Goal: Task Accomplishment & Management: Manage account settings

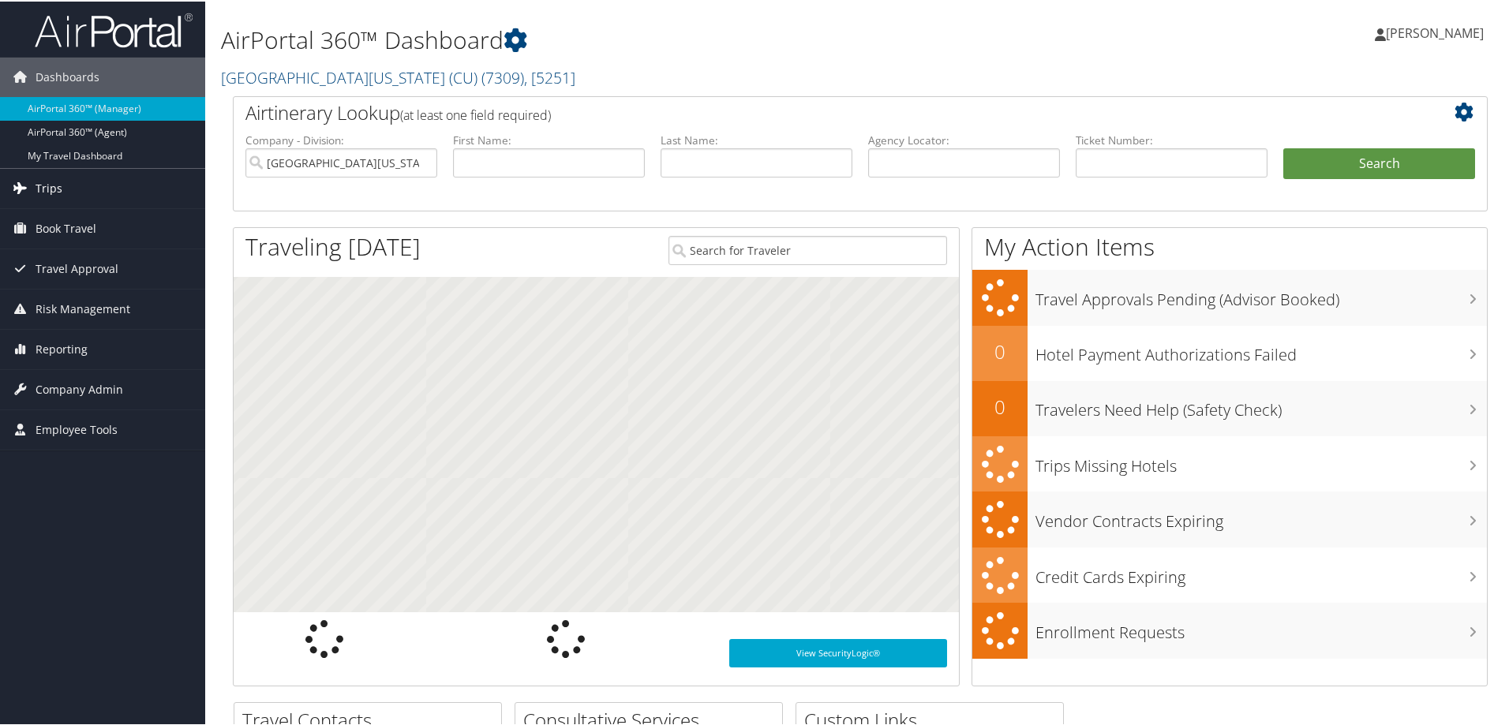
click at [45, 184] on span "Trips" at bounding box center [49, 186] width 27 height 39
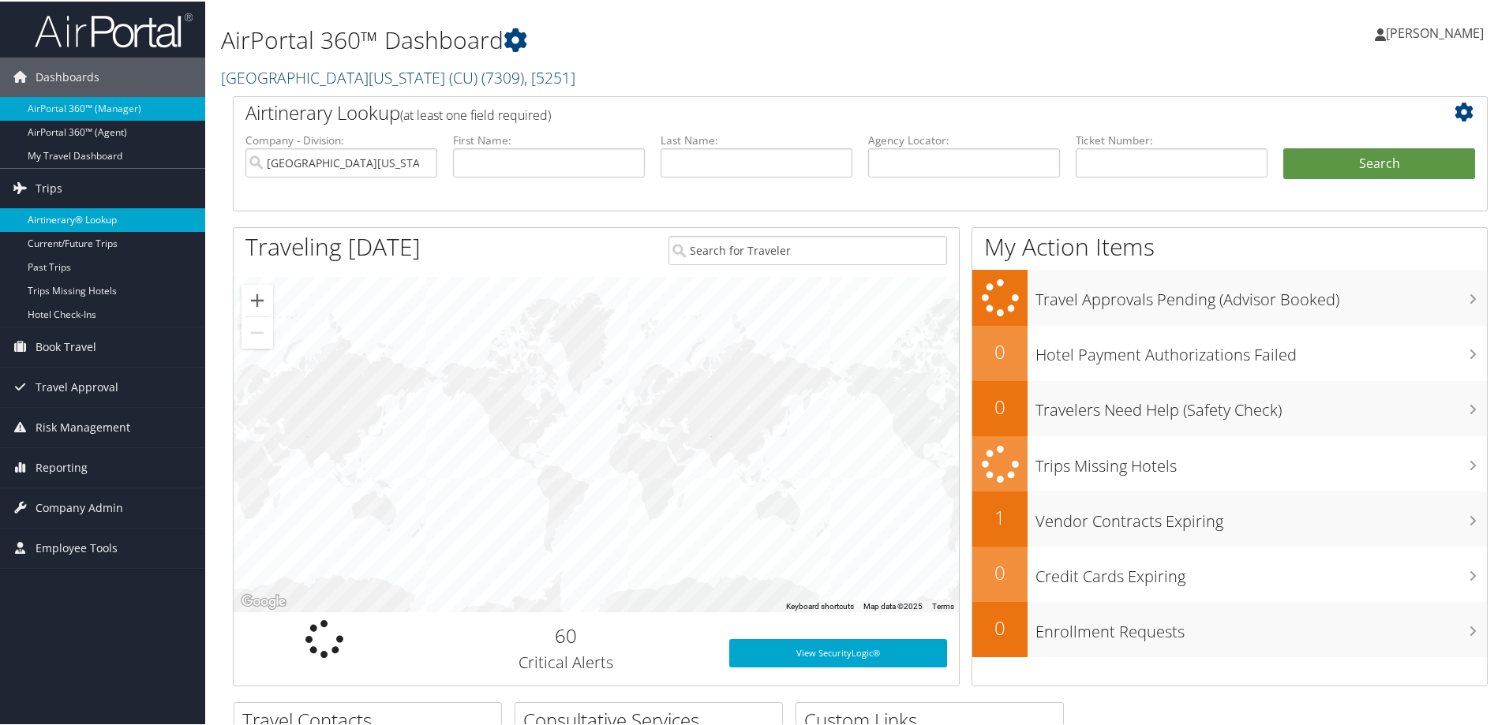
click at [90, 219] on link "Airtinerary® Lookup" at bounding box center [102, 219] width 205 height 24
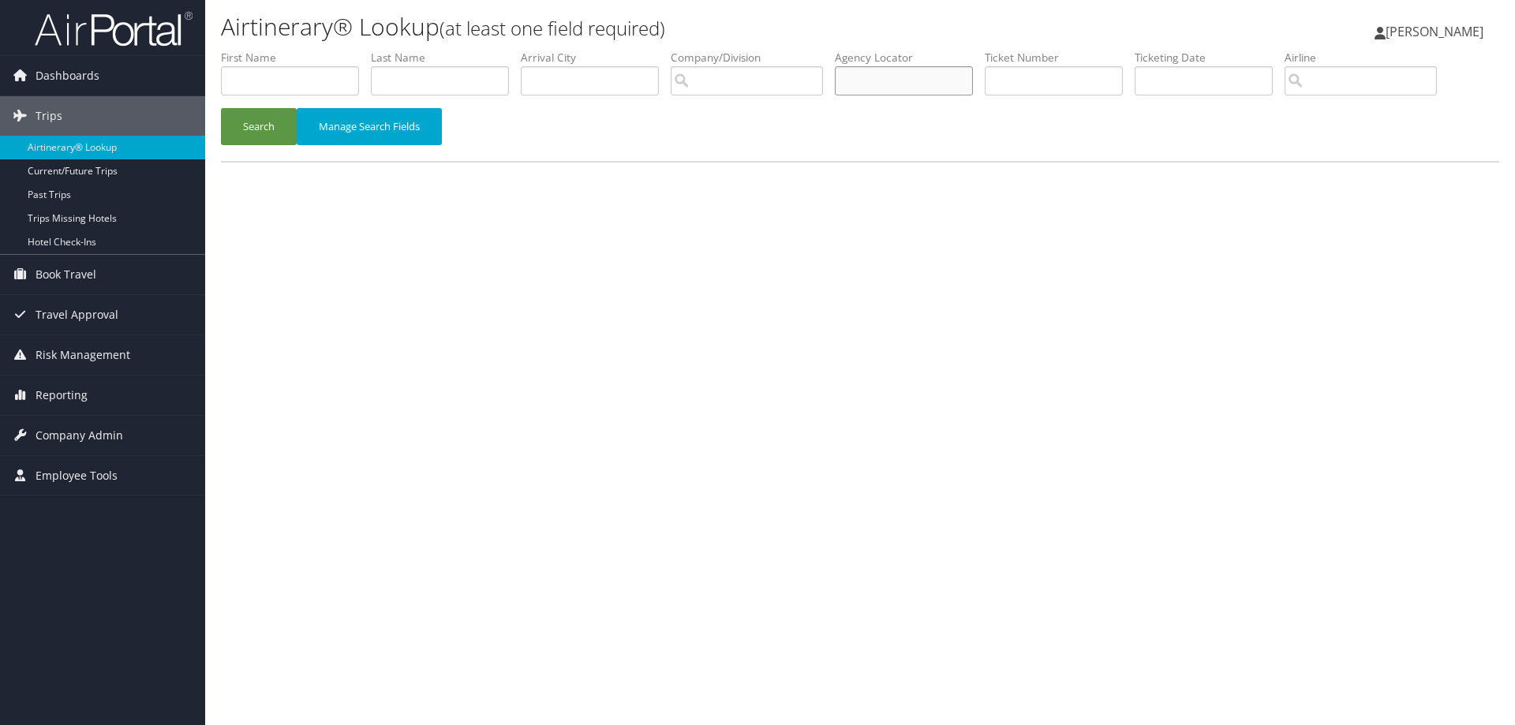
click at [942, 81] on input "text" at bounding box center [904, 80] width 138 height 29
paste input "D5NTJV"
type input "D5NTJV"
click at [272, 115] on button "Search" at bounding box center [259, 126] width 76 height 37
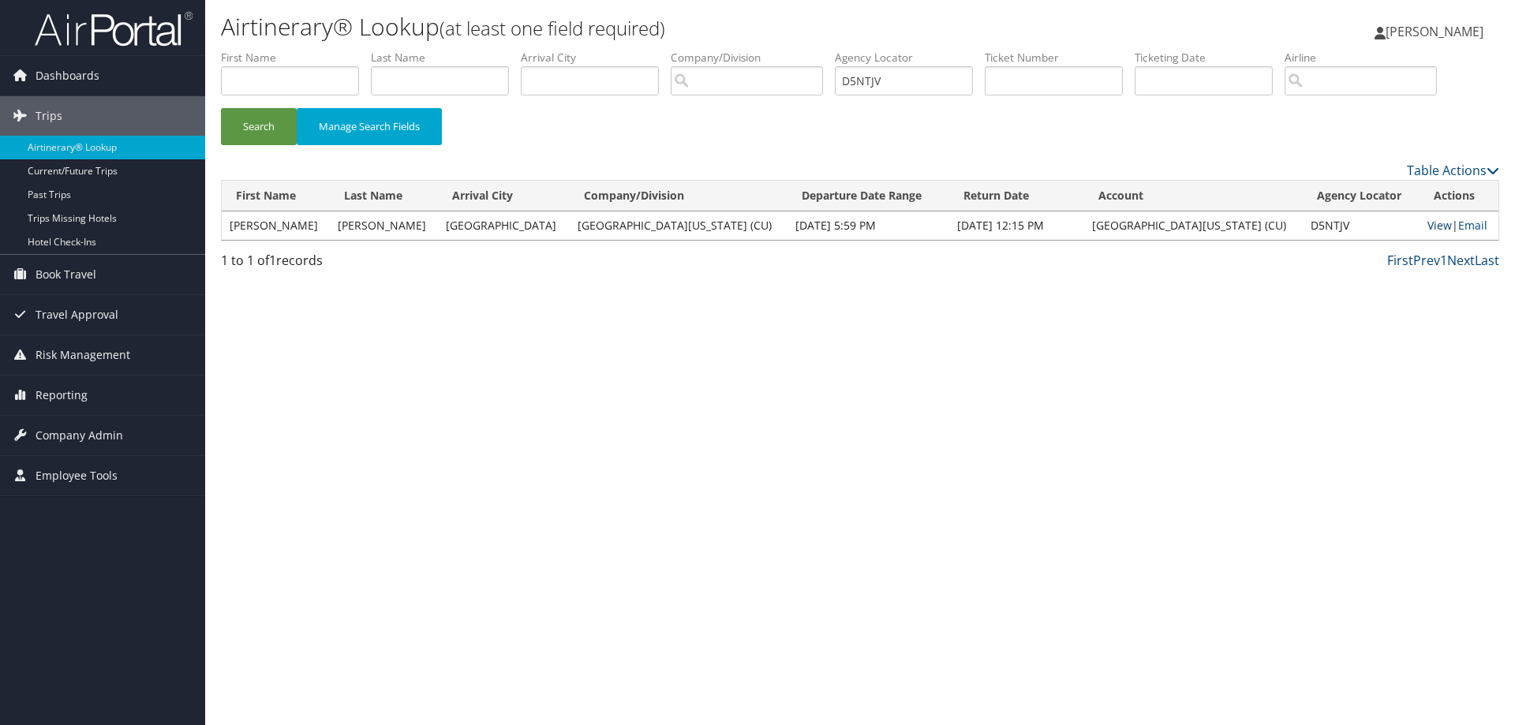
click at [1428, 221] on link "View" at bounding box center [1440, 225] width 24 height 15
click at [17, 433] on icon at bounding box center [20, 435] width 24 height 24
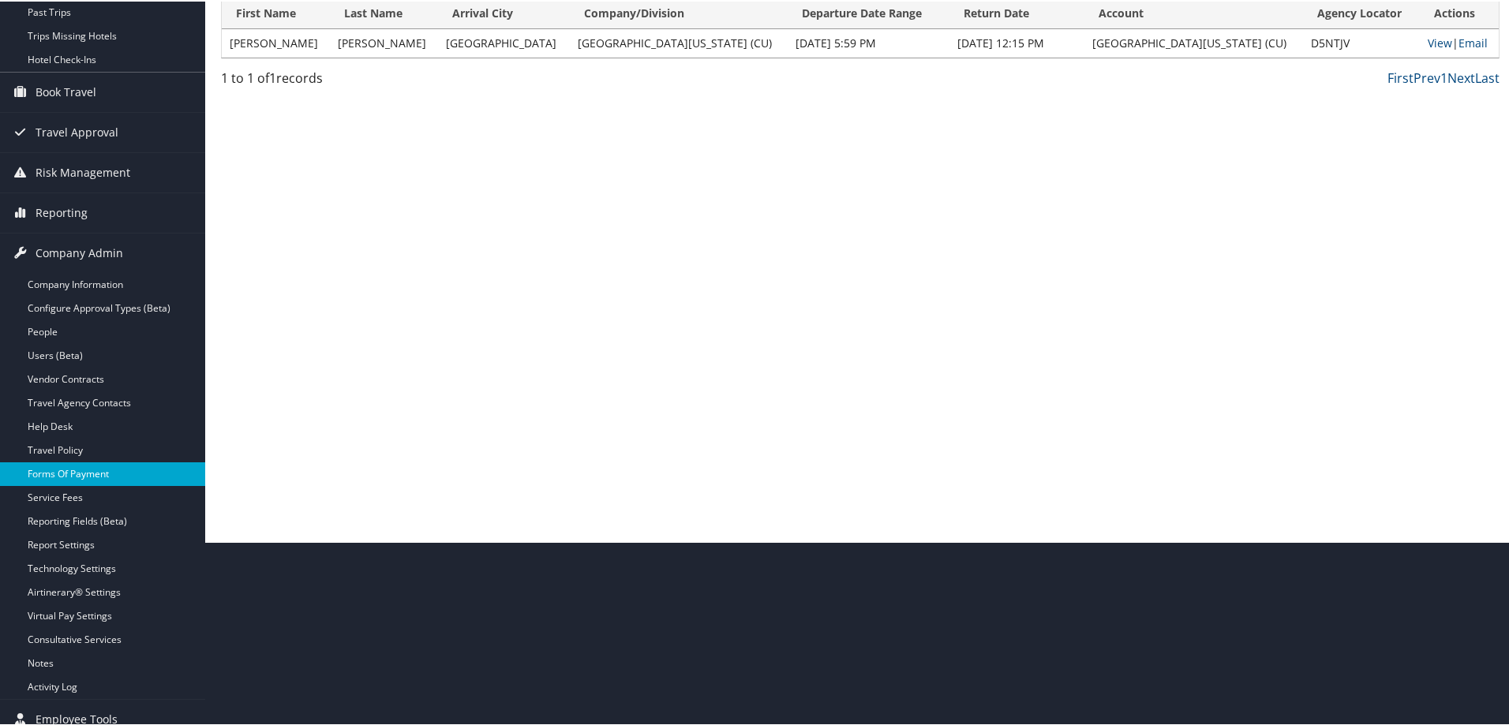
scroll to position [197, 0]
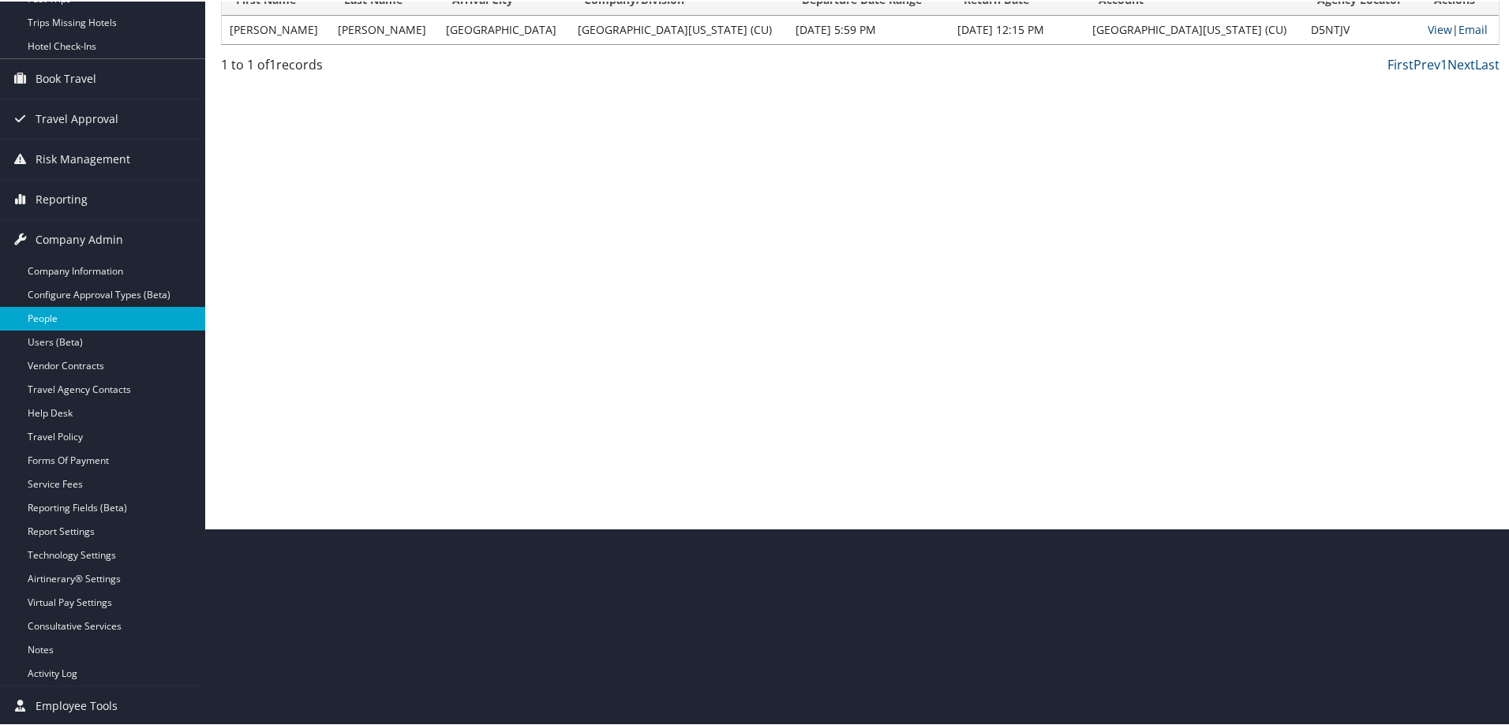
click at [43, 308] on link "People" at bounding box center [102, 317] width 205 height 24
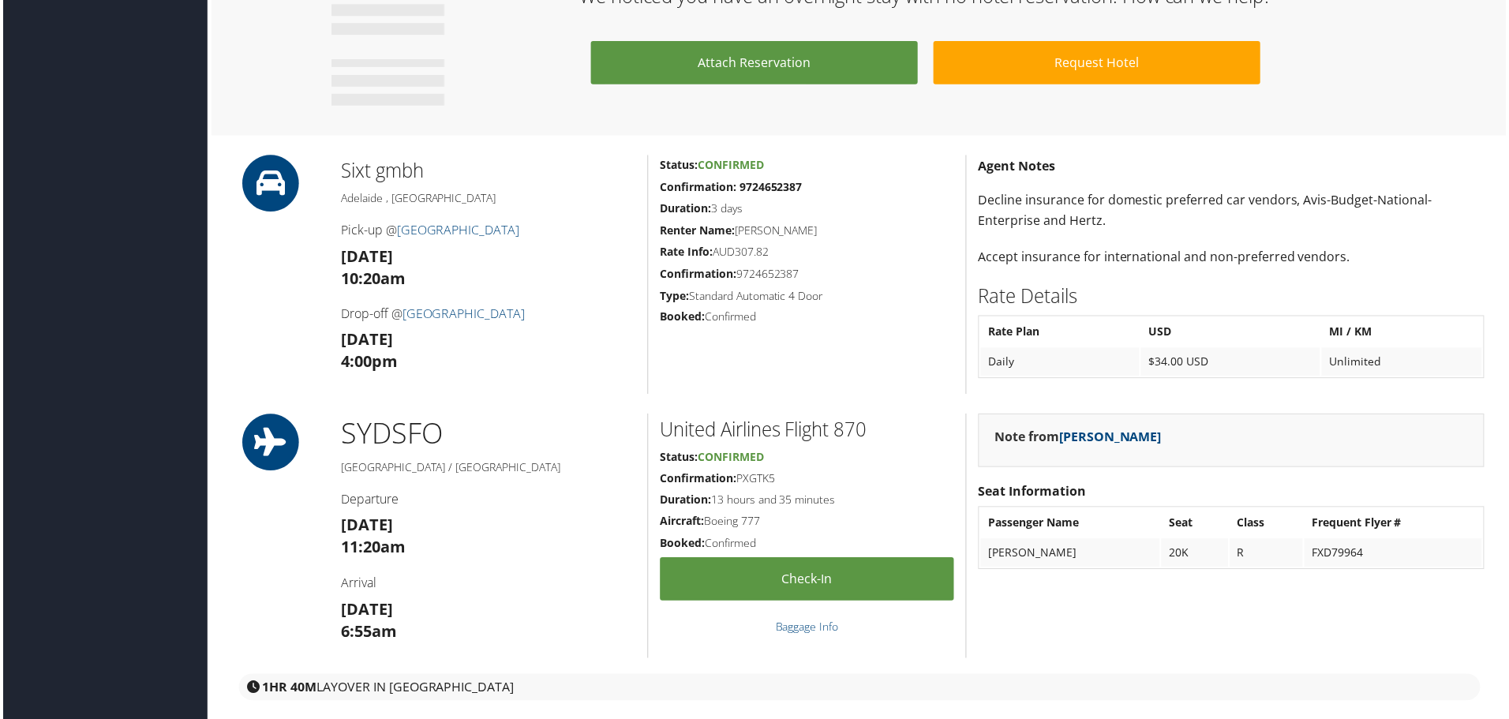
scroll to position [1658, 0]
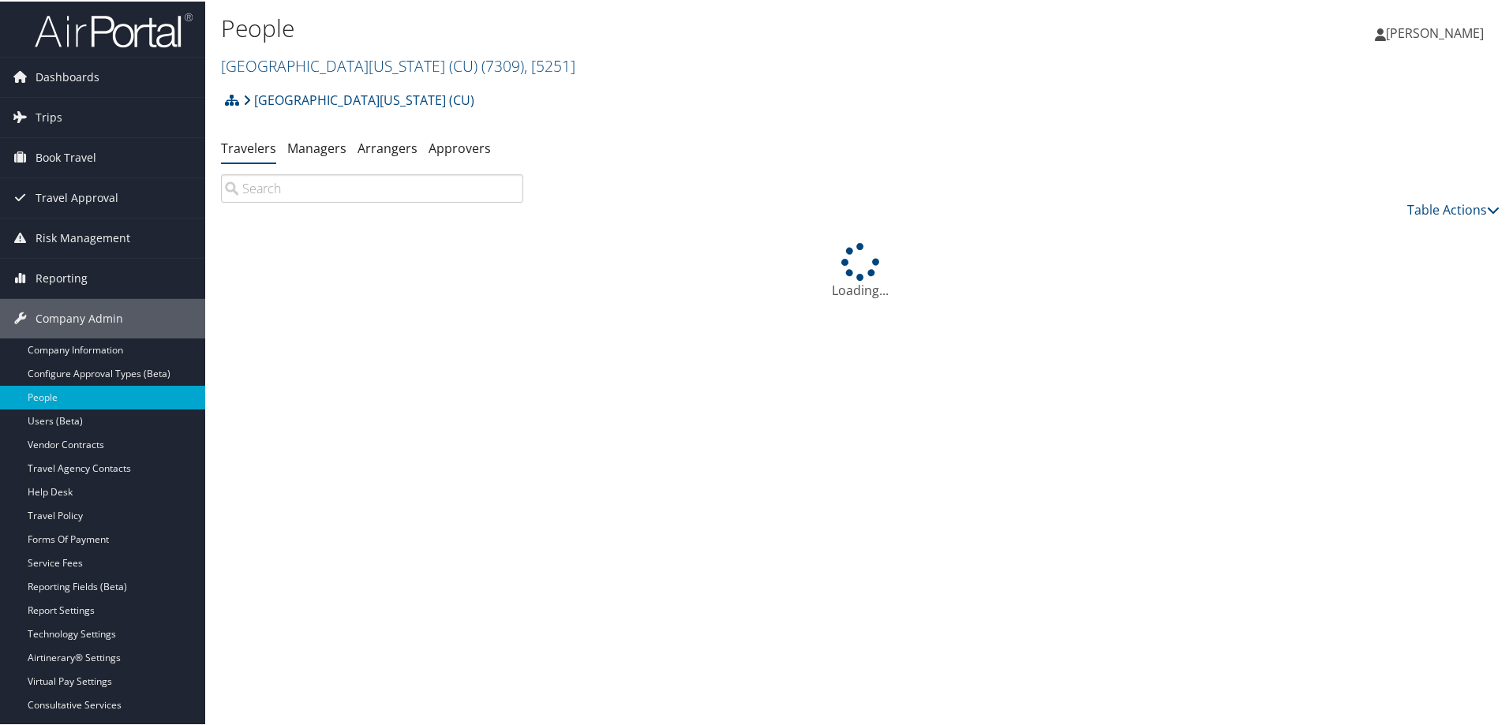
click at [317, 190] on input "search" at bounding box center [372, 187] width 302 height 28
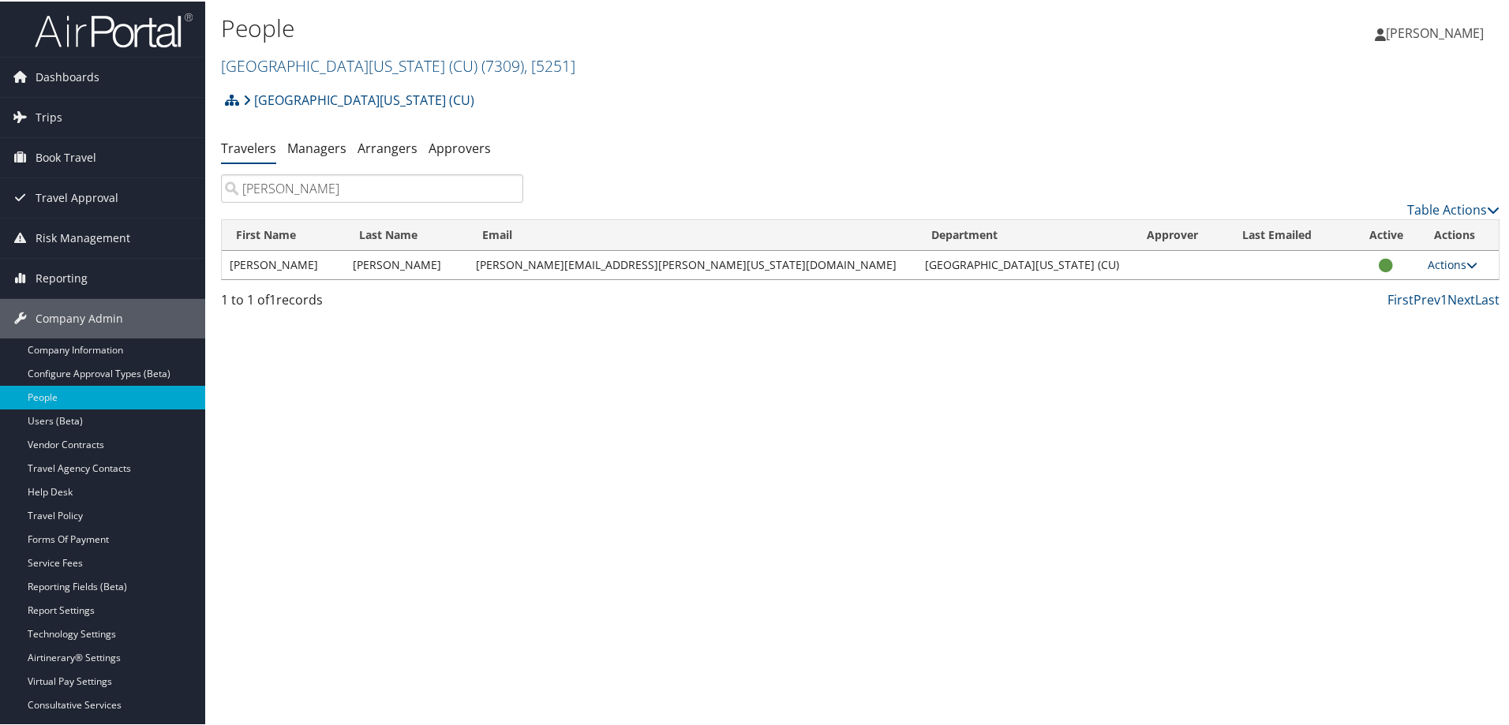
type input "[PERSON_NAME]"
click at [1440, 266] on link "Actions" at bounding box center [1453, 263] width 50 height 15
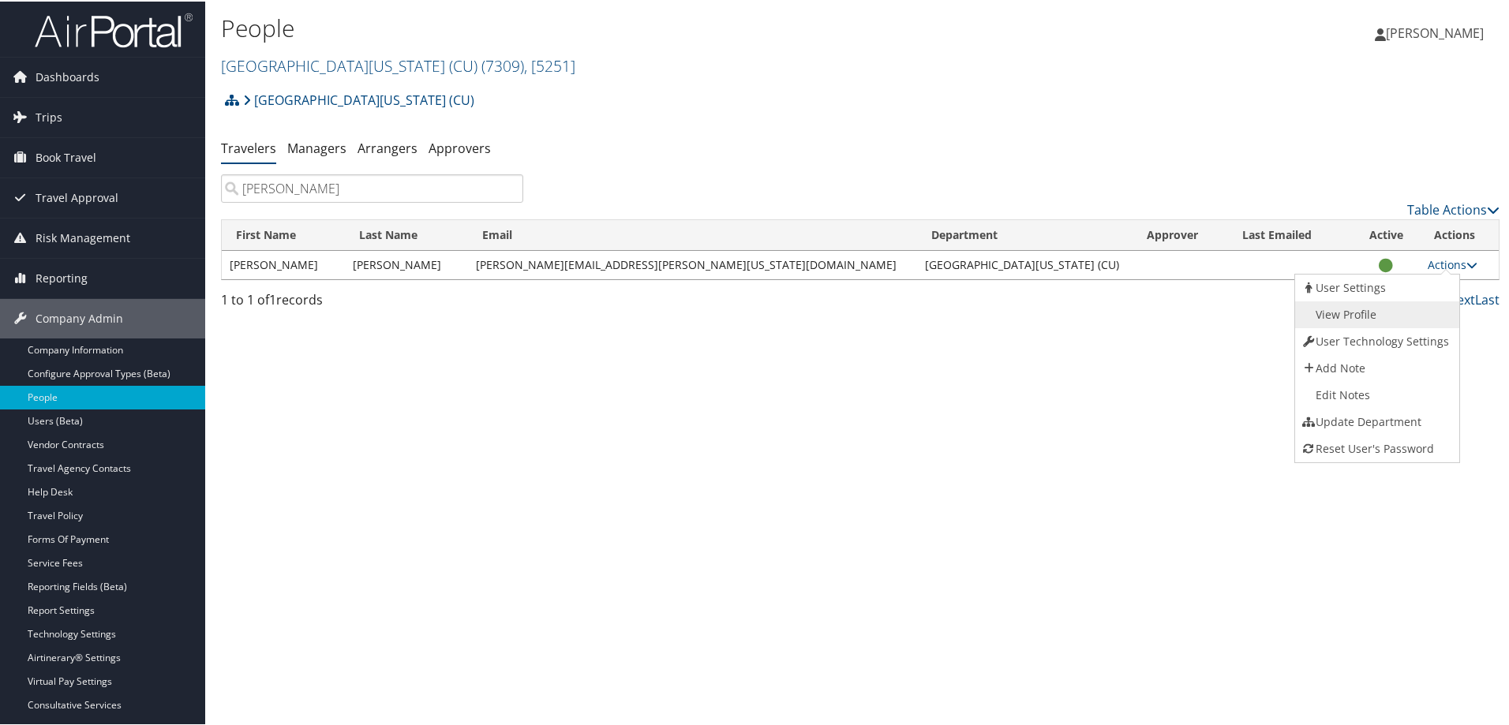
click at [1365, 307] on link "View Profile" at bounding box center [1375, 313] width 160 height 27
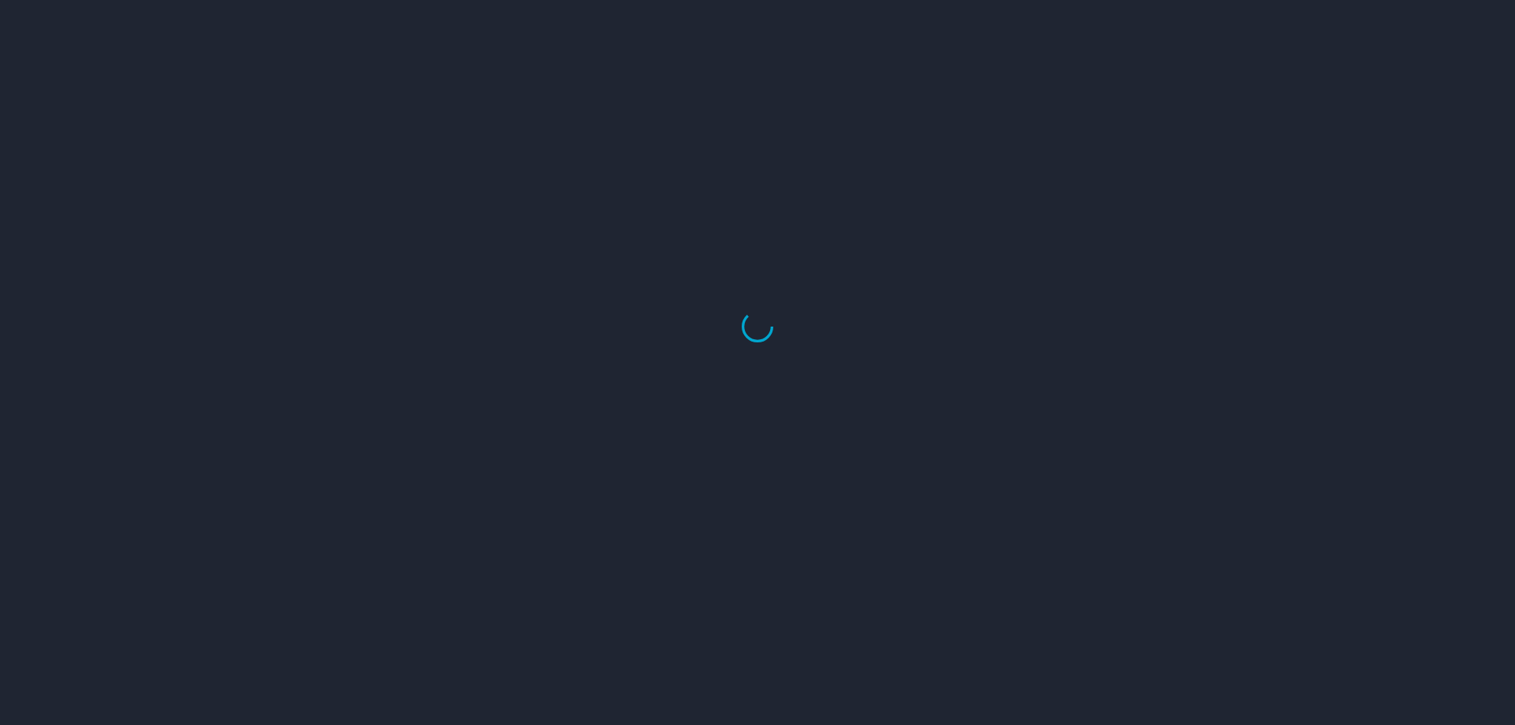
select select "US"
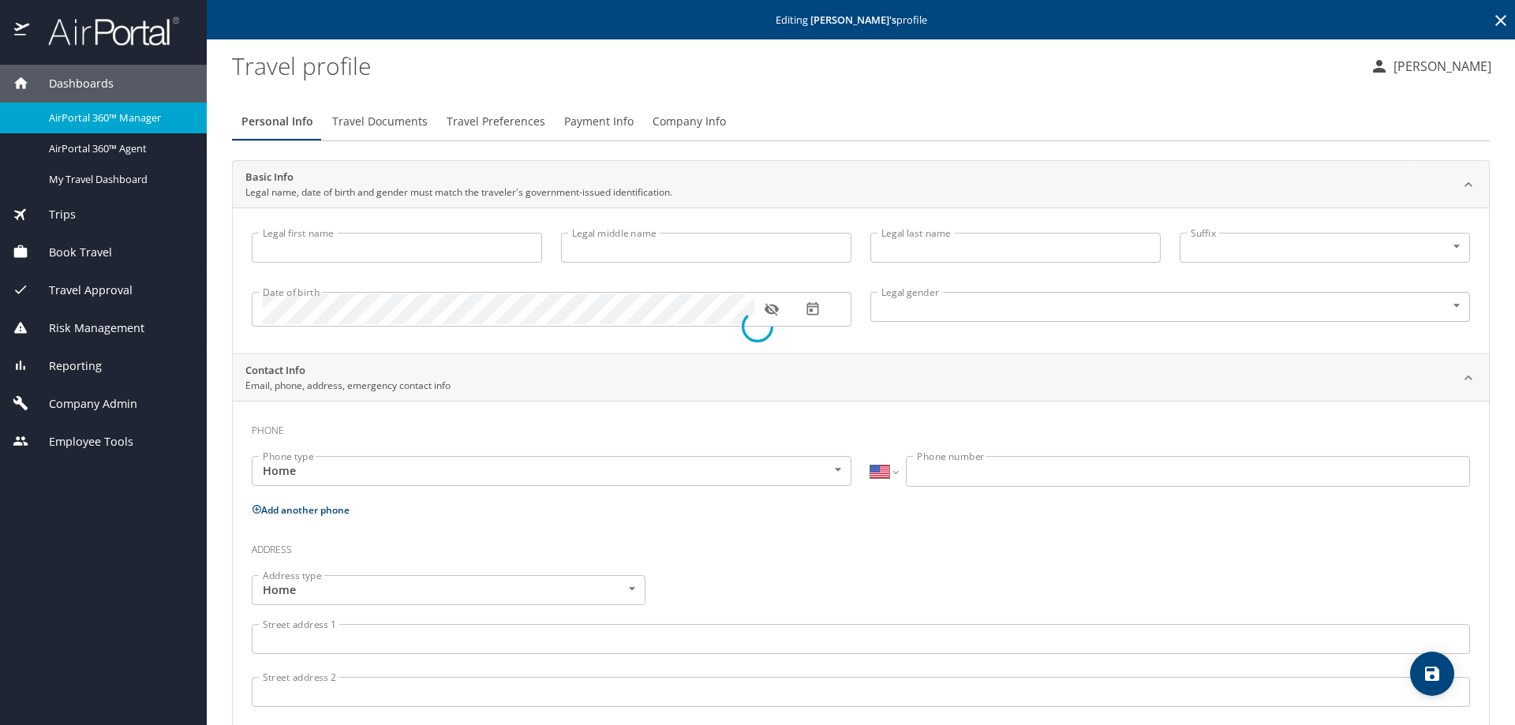
type input "[PERSON_NAME]"
type input "[DEMOGRAPHIC_DATA]"
type input "[PERSON_NAME]"
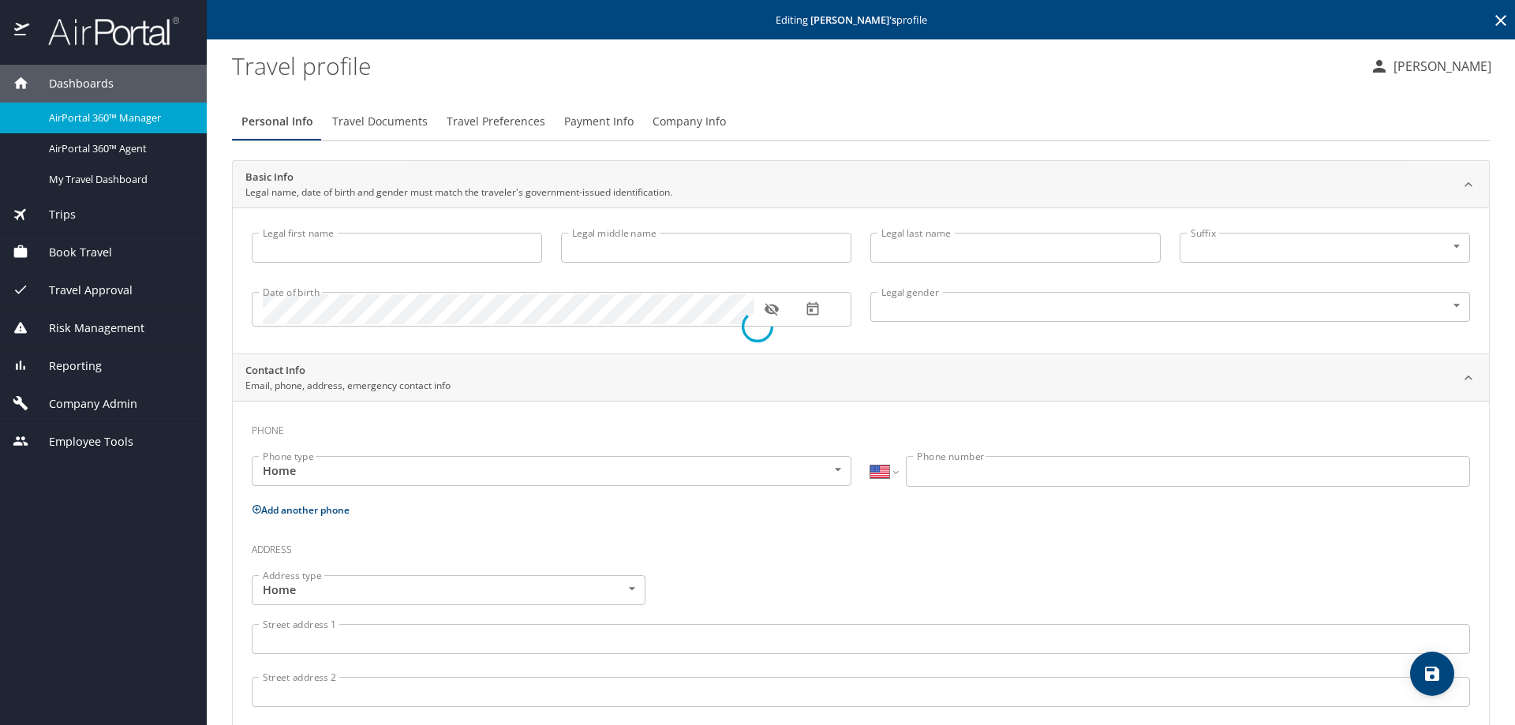
type input "[PERSON_NAME]"
select select "PS"
type input "9801343"
select select "US"
click at [477, 125] on span "Travel Preferences" at bounding box center [496, 122] width 99 height 20
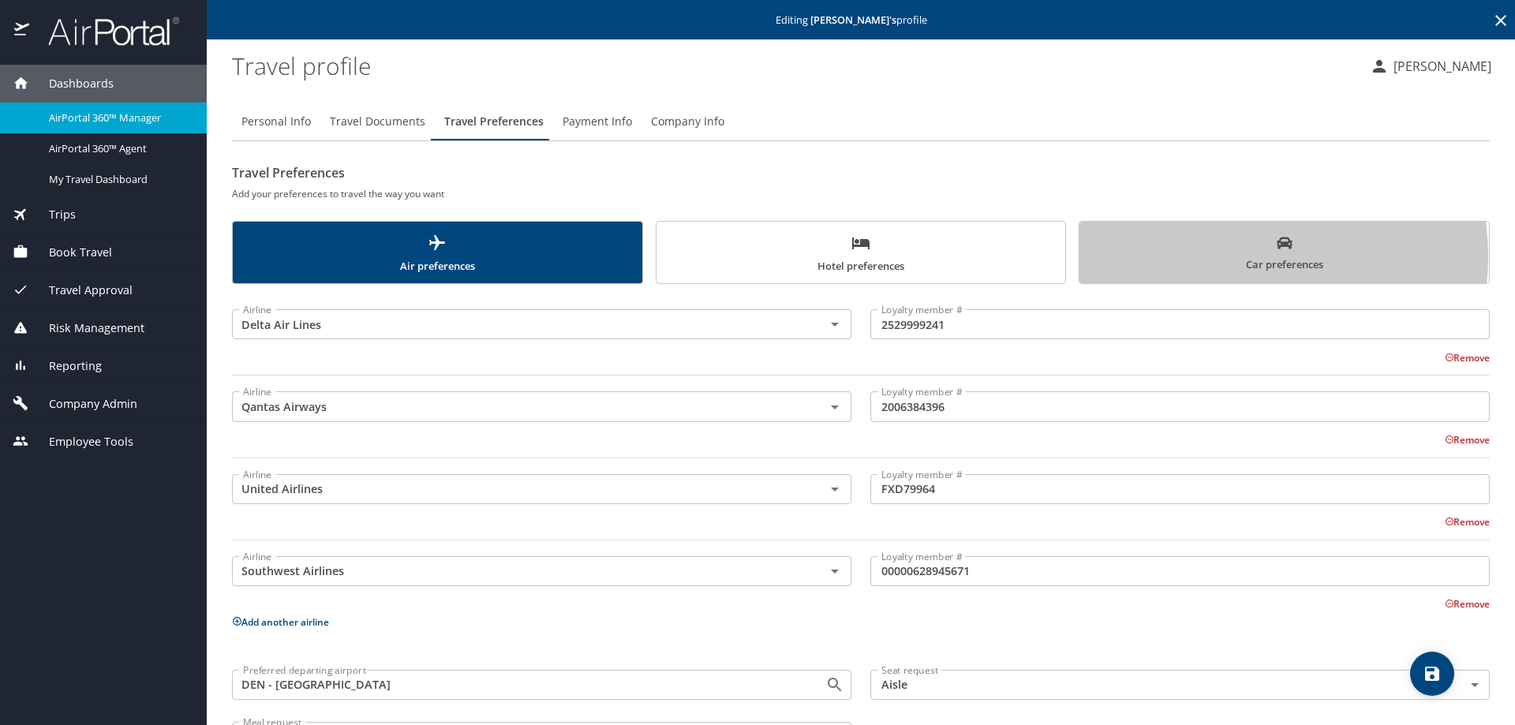
click at [1216, 257] on span "Car preferences" at bounding box center [1284, 254] width 391 height 39
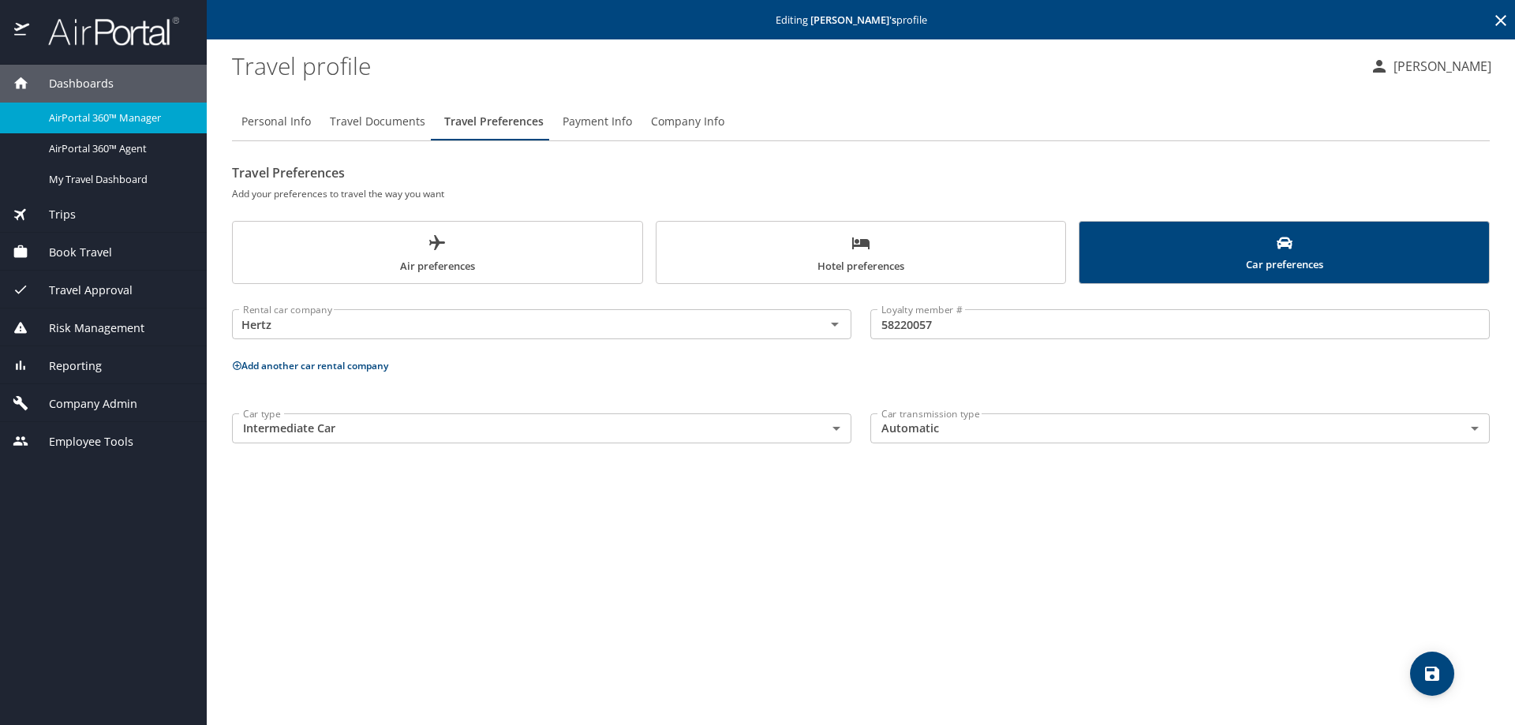
click at [376, 368] on button "Add another car rental company" at bounding box center [310, 365] width 156 height 13
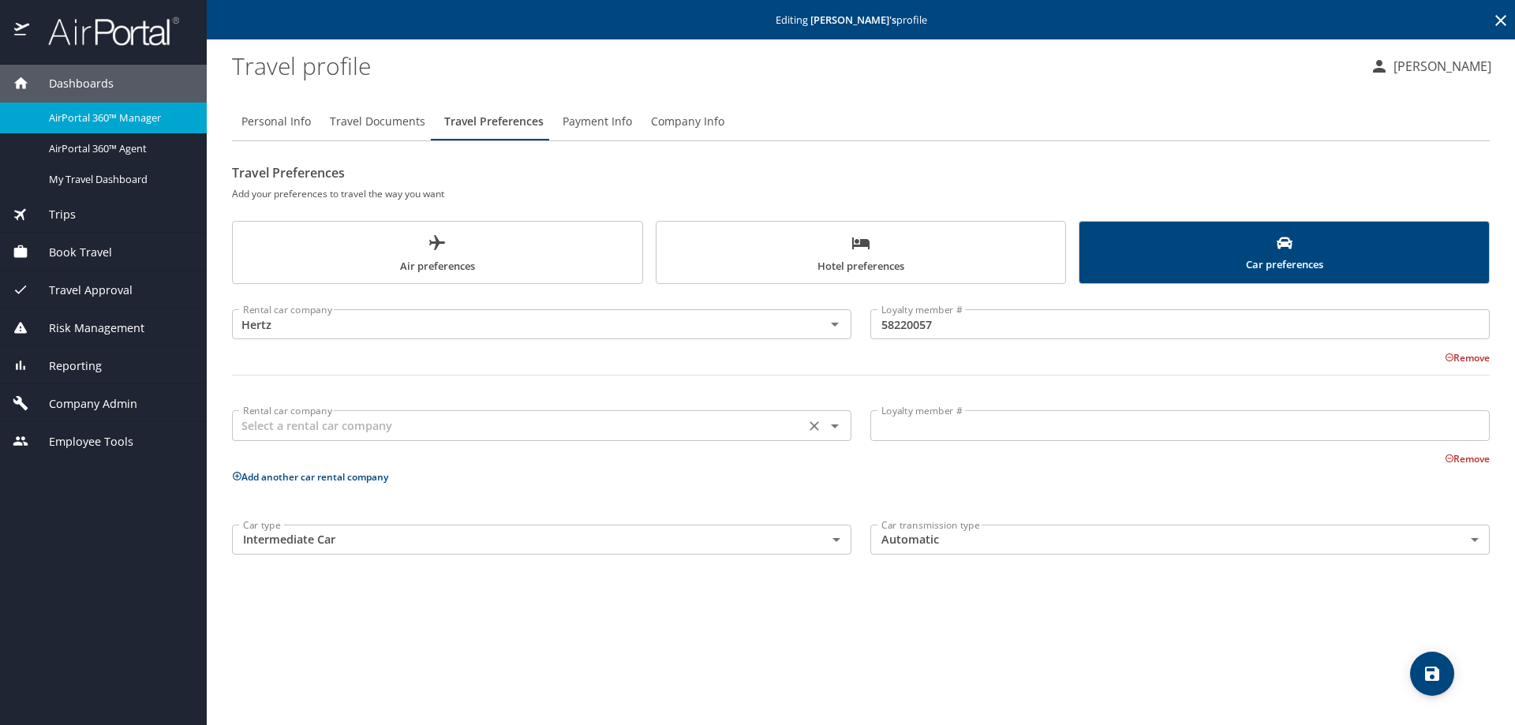
click at [713, 425] on input "text" at bounding box center [519, 425] width 564 height 21
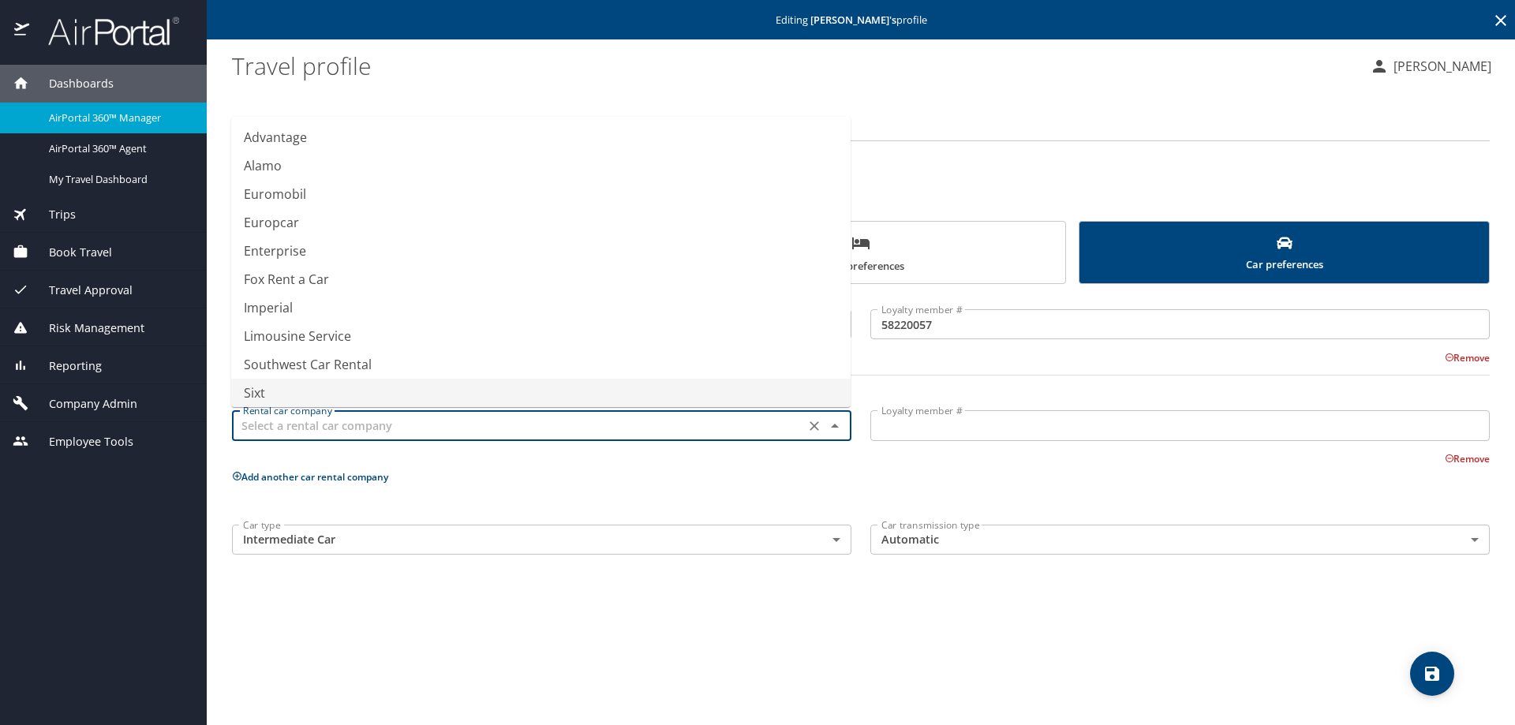
click at [672, 402] on li "Sixt" at bounding box center [541, 393] width 620 height 28
type input "Sixt"
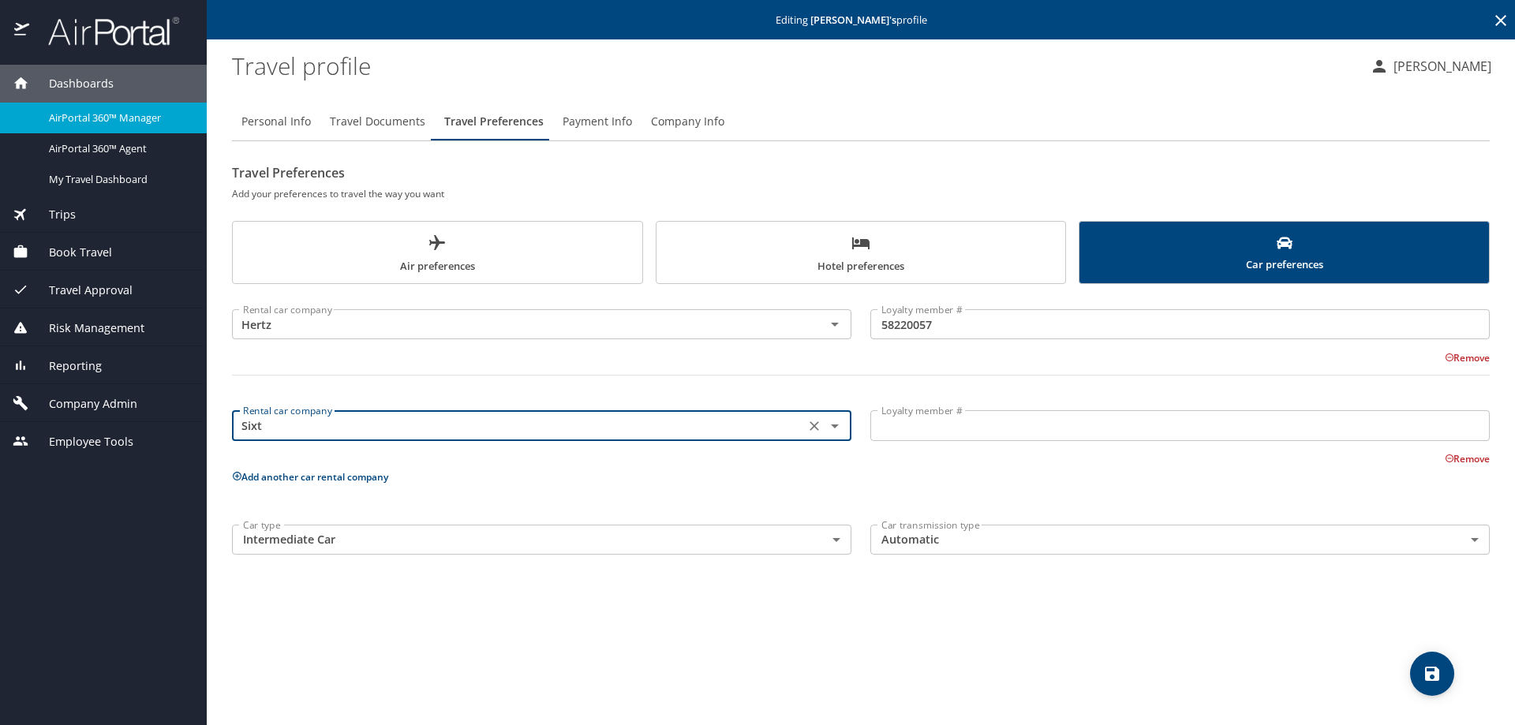
click at [919, 414] on input "Loyalty member #" at bounding box center [1181, 425] width 620 height 30
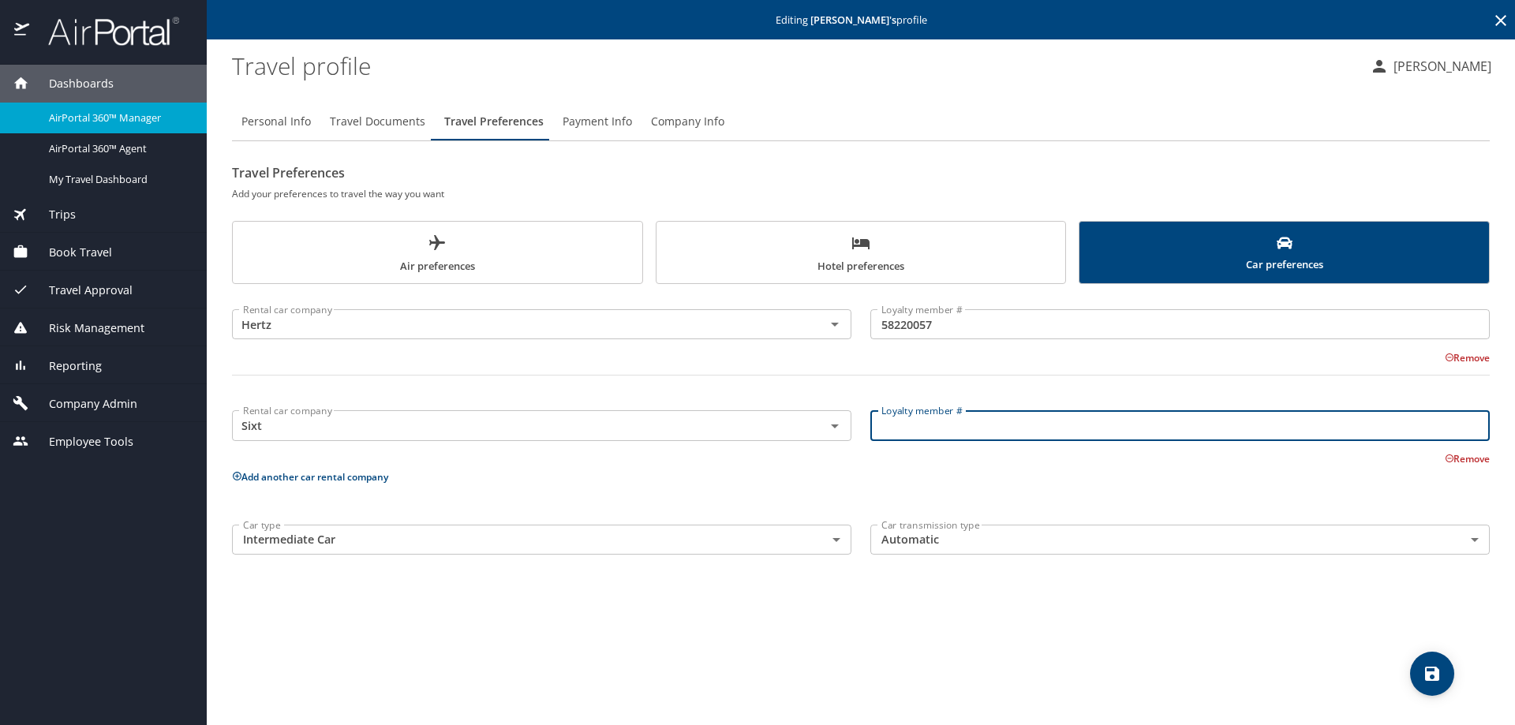
paste input "111639569"
type input "111639569"
click at [1443, 665] on span "save" at bounding box center [1432, 674] width 44 height 19
